Goal: Find specific page/section: Find specific page/section

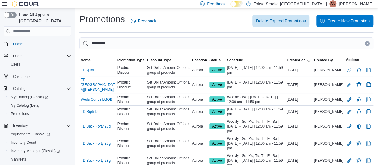
click at [368, 44] on icon "Clear input" at bounding box center [367, 43] width 2 height 2
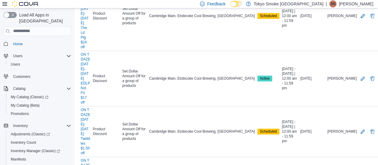
scroll to position [321, 0]
